Goal: Task Accomplishment & Management: Manage account settings

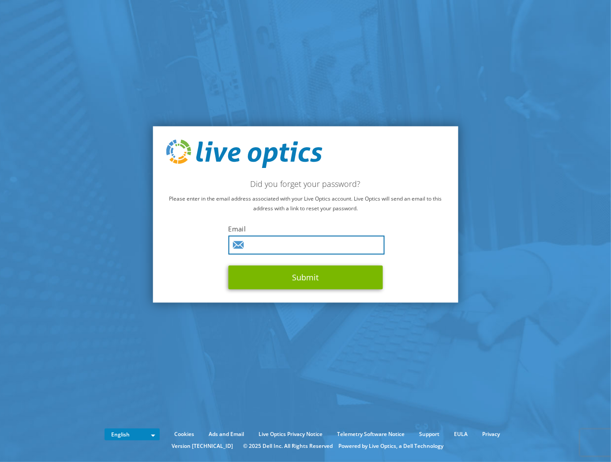
click at [280, 241] on input "text" at bounding box center [306, 245] width 156 height 19
paste input "kjell.ekstrom@zbriq.com"
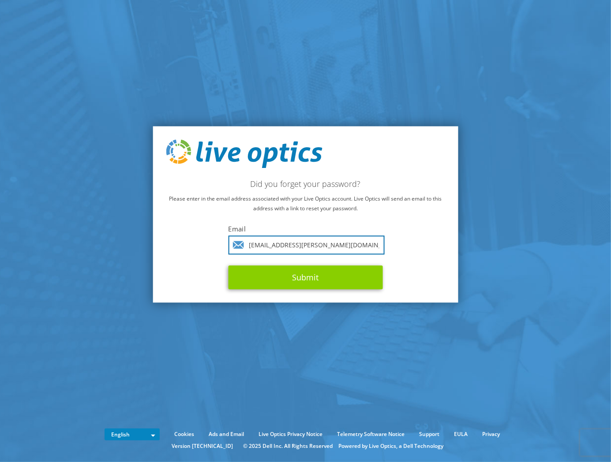
type input "kjell.ekstrom@zbriq.com"
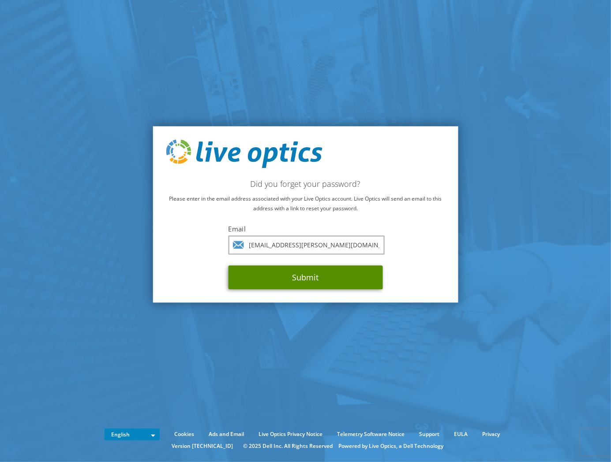
click at [306, 278] on button "Submit" at bounding box center [305, 278] width 154 height 24
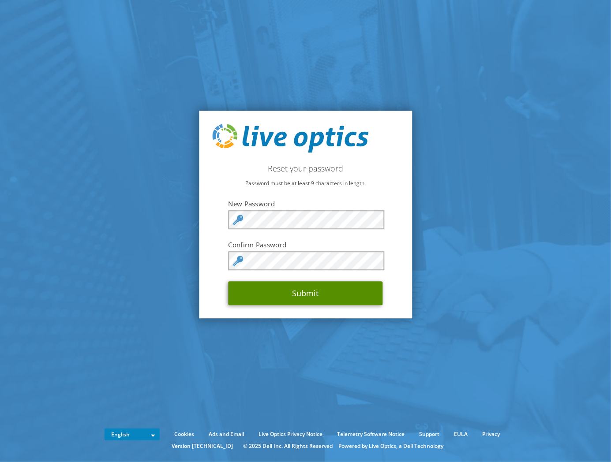
click at [284, 301] on button "Submit" at bounding box center [305, 293] width 154 height 24
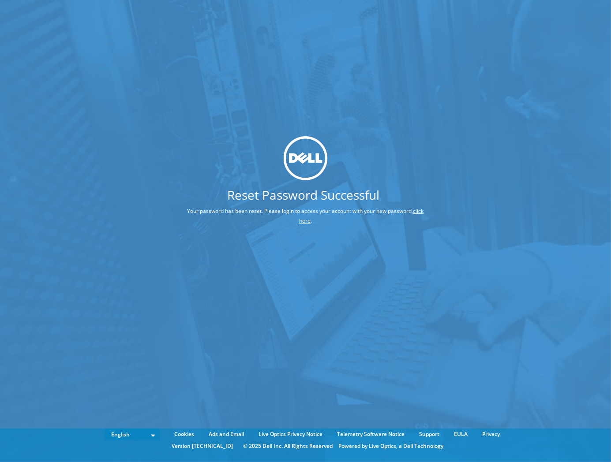
click at [307, 222] on link "click here" at bounding box center [361, 215] width 125 height 17
